Goal: Navigation & Orientation: Find specific page/section

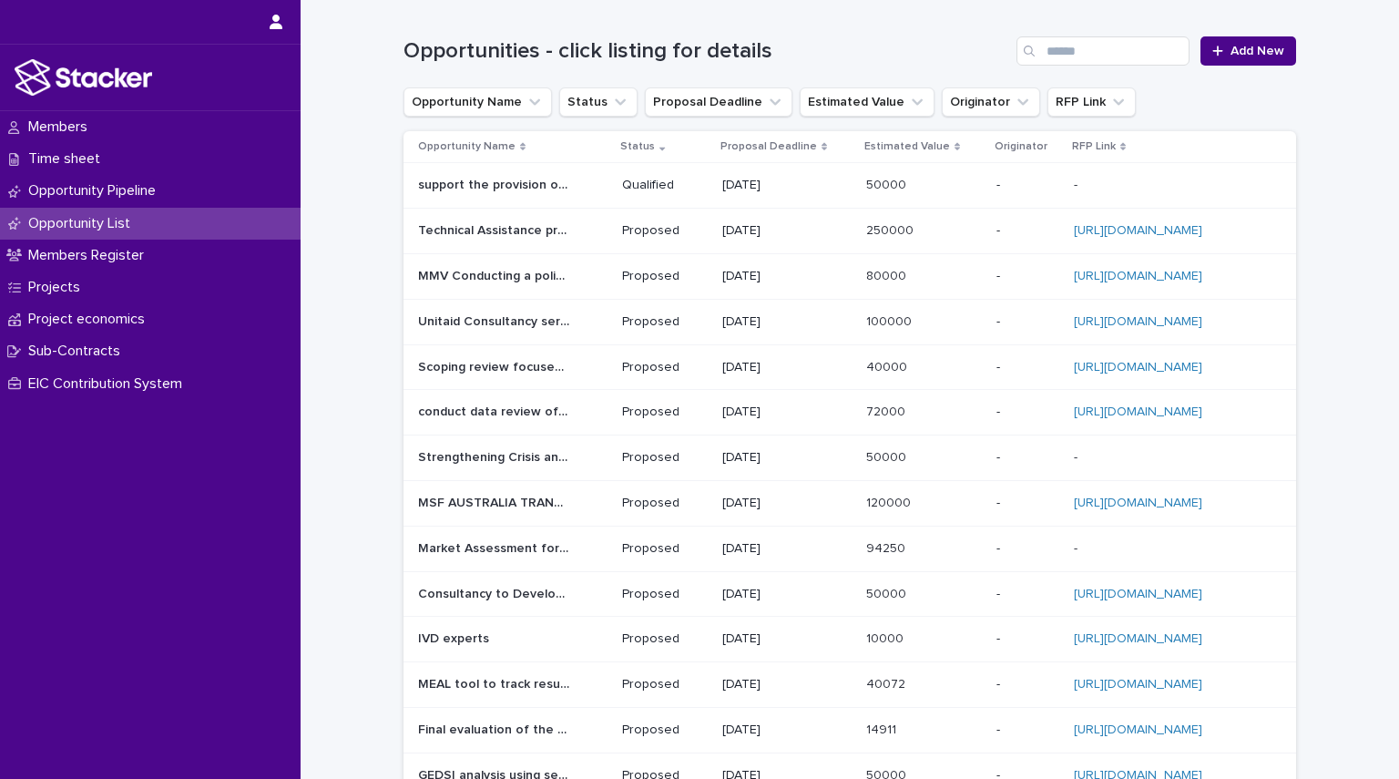
drag, startPoint x: 0, startPoint y: 0, endPoint x: 120, endPoint y: 217, distance: 247.9
click at [120, 217] on p "Opportunity List" at bounding box center [83, 223] width 124 height 17
click at [125, 248] on p "Members Register" at bounding box center [90, 255] width 138 height 17
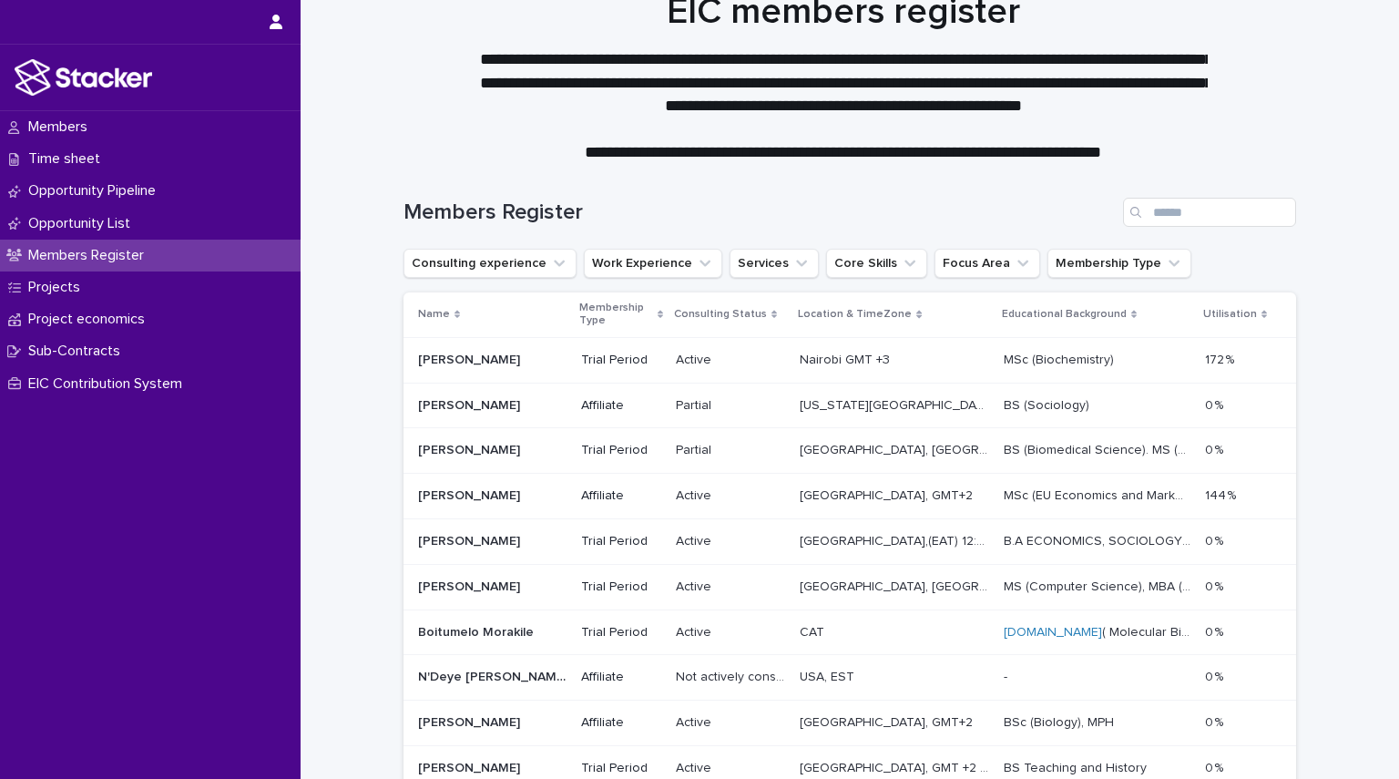
scroll to position [18, 0]
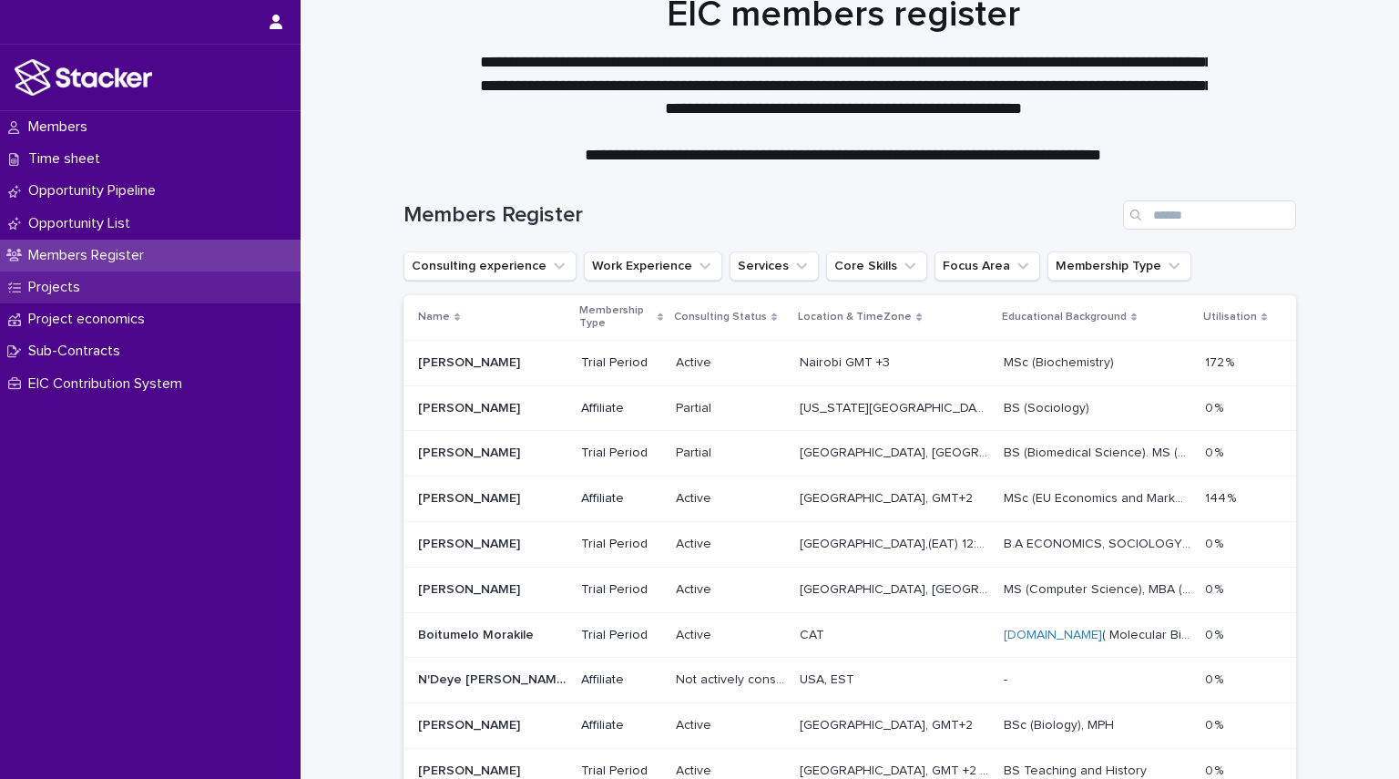
click at [77, 297] on div "Projects" at bounding box center [150, 287] width 301 height 32
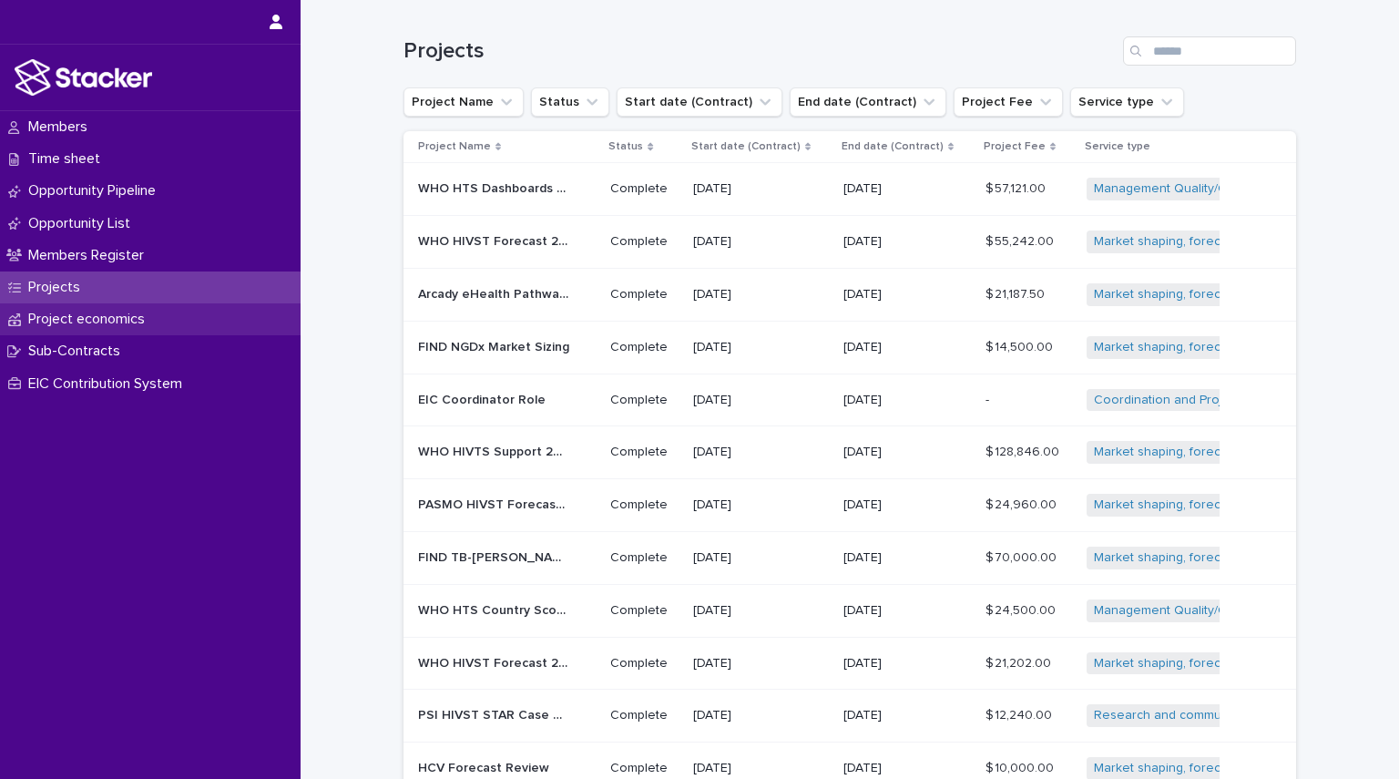
click at [82, 313] on p "Project economics" at bounding box center [90, 319] width 138 height 17
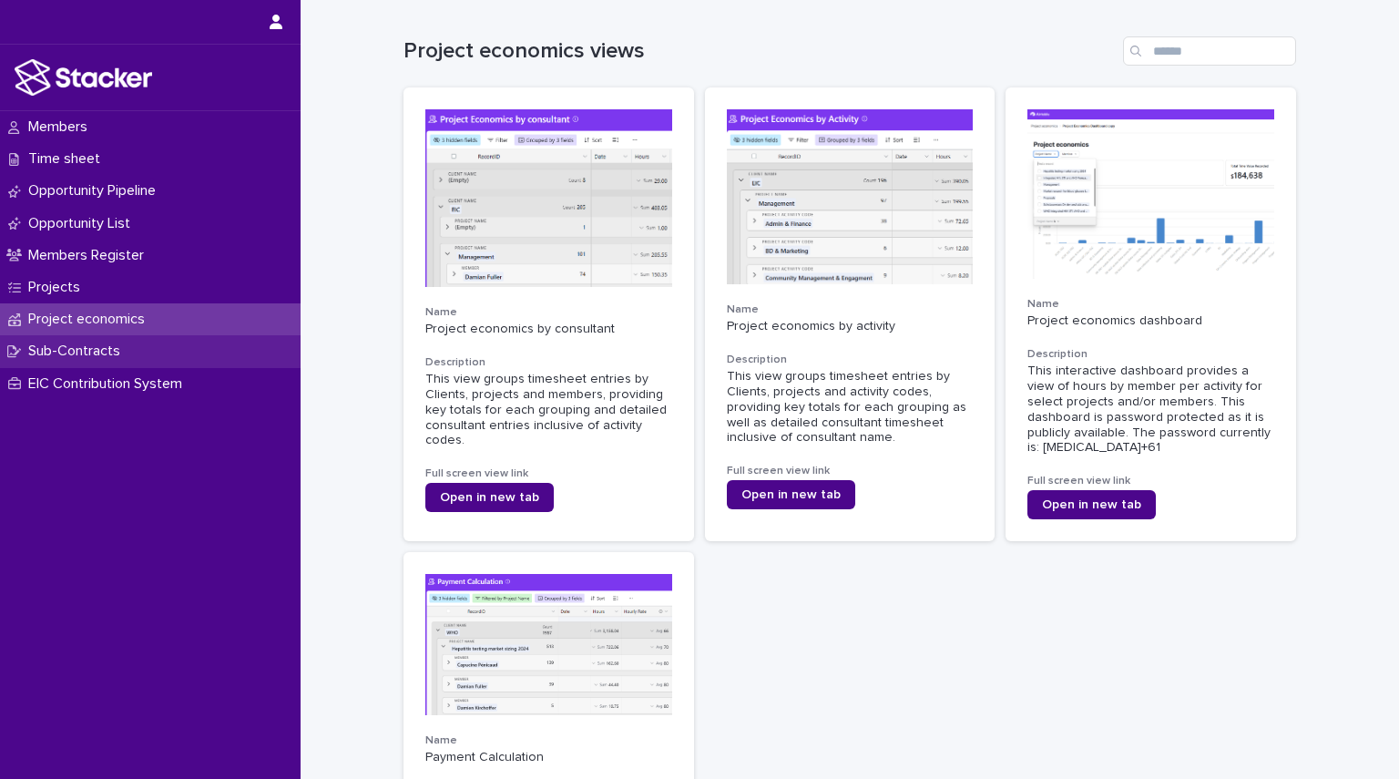
click at [90, 346] on p "Sub-Contracts" at bounding box center [78, 350] width 114 height 17
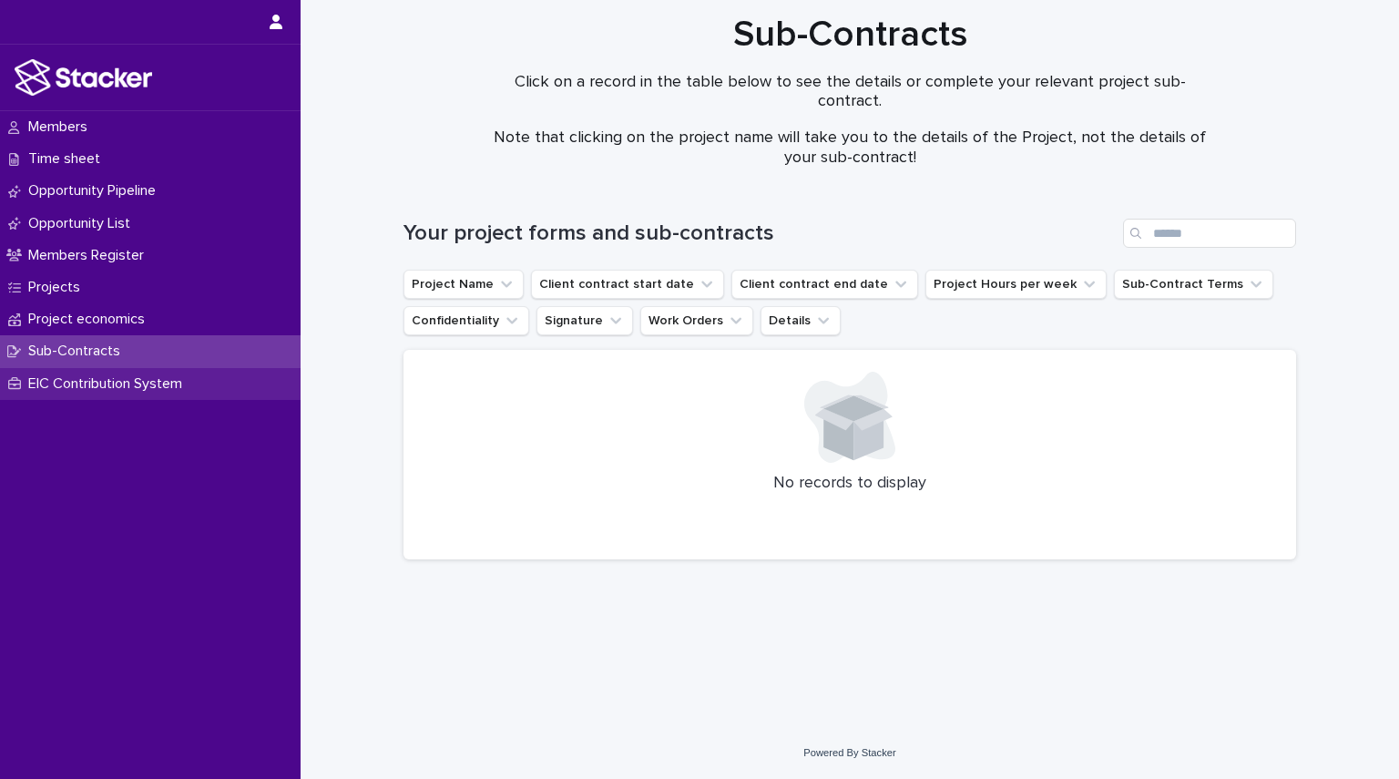
click at [90, 375] on p "EIC Contribution System" at bounding box center [109, 383] width 176 height 17
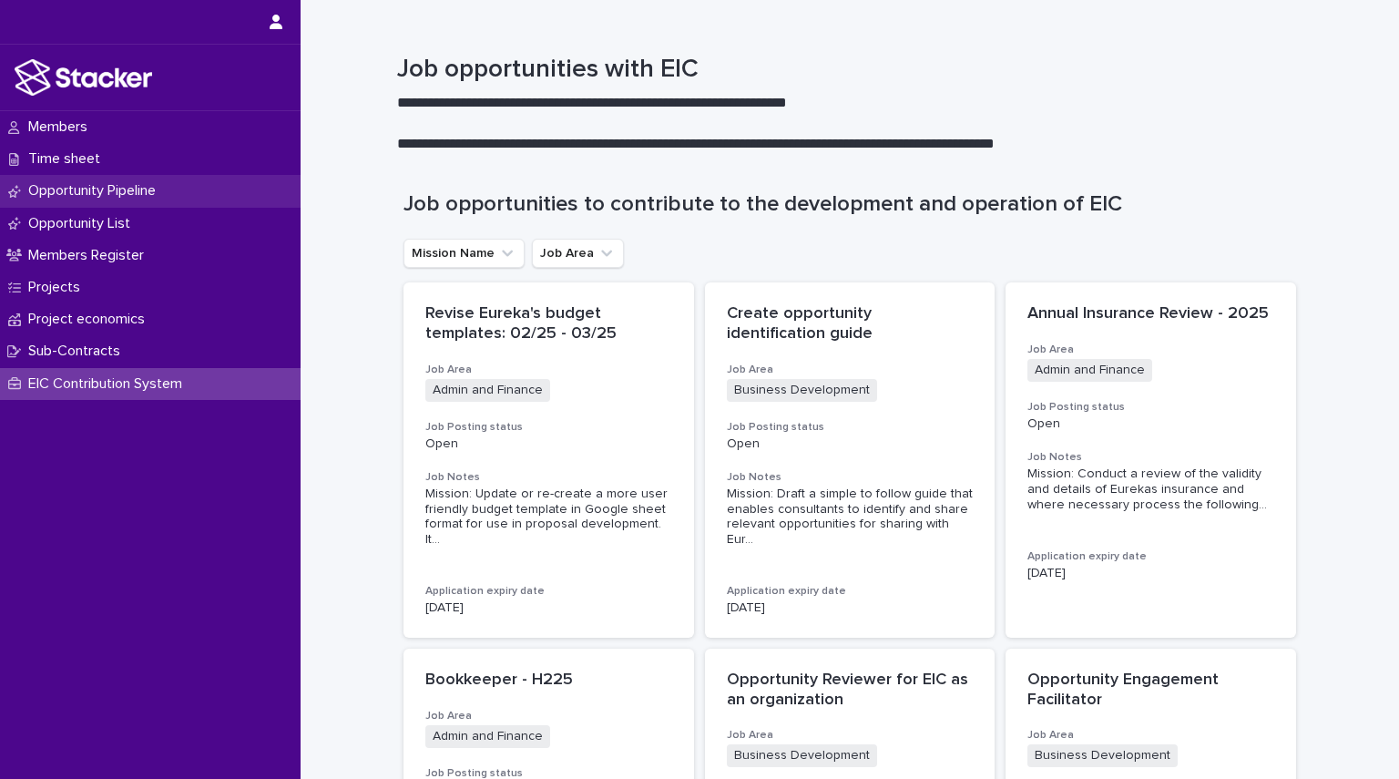
click at [111, 189] on p "Opportunity Pipeline" at bounding box center [95, 190] width 149 height 17
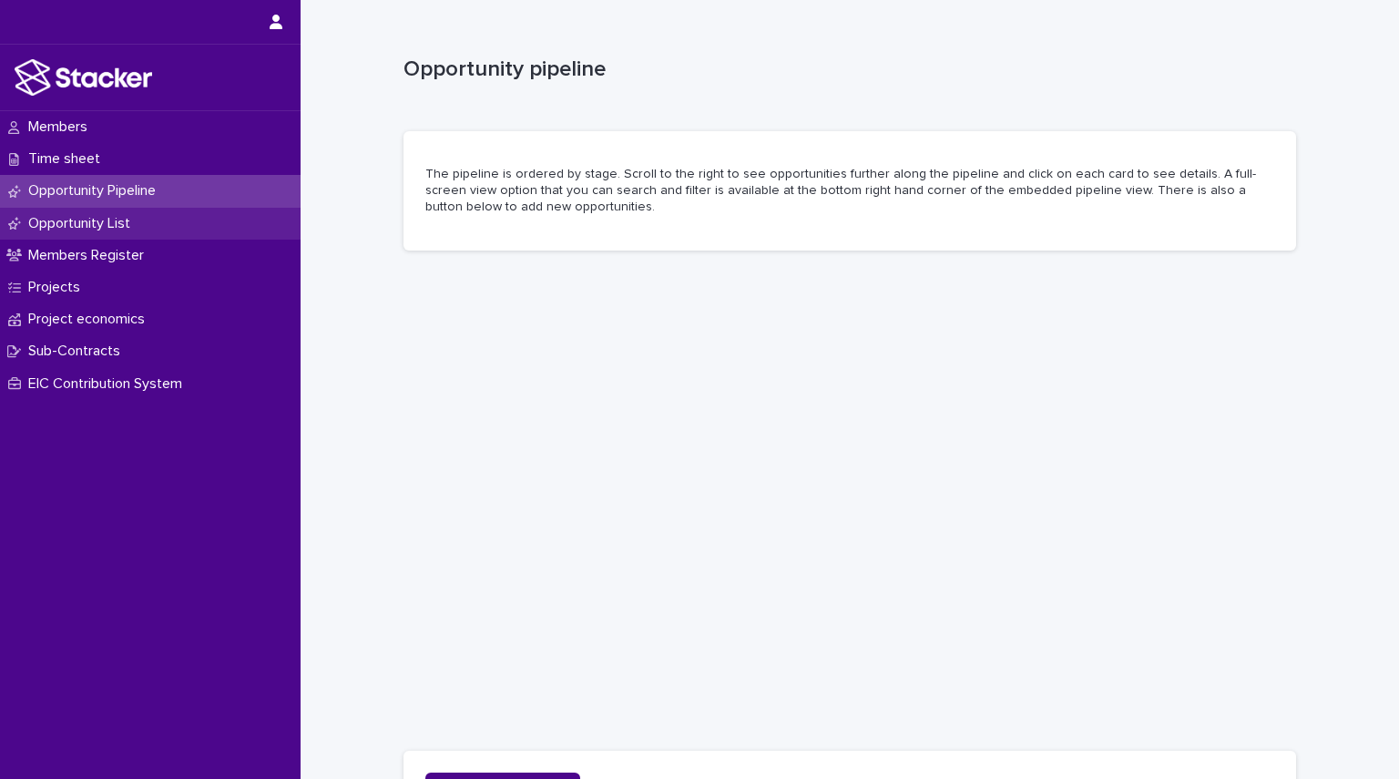
click at [115, 225] on p "Opportunity List" at bounding box center [83, 223] width 124 height 17
